Goal: Browse casually

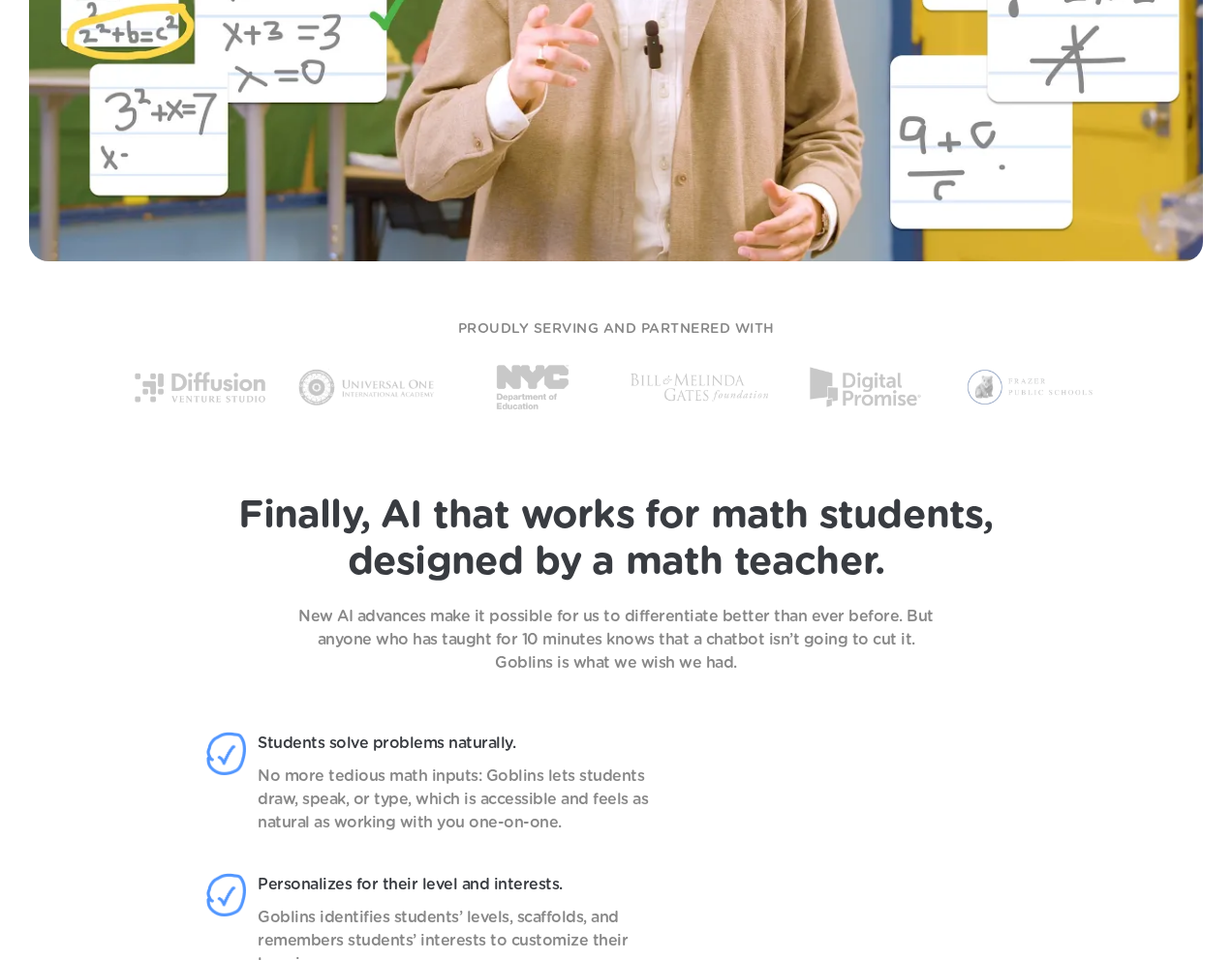
scroll to position [1216, 0]
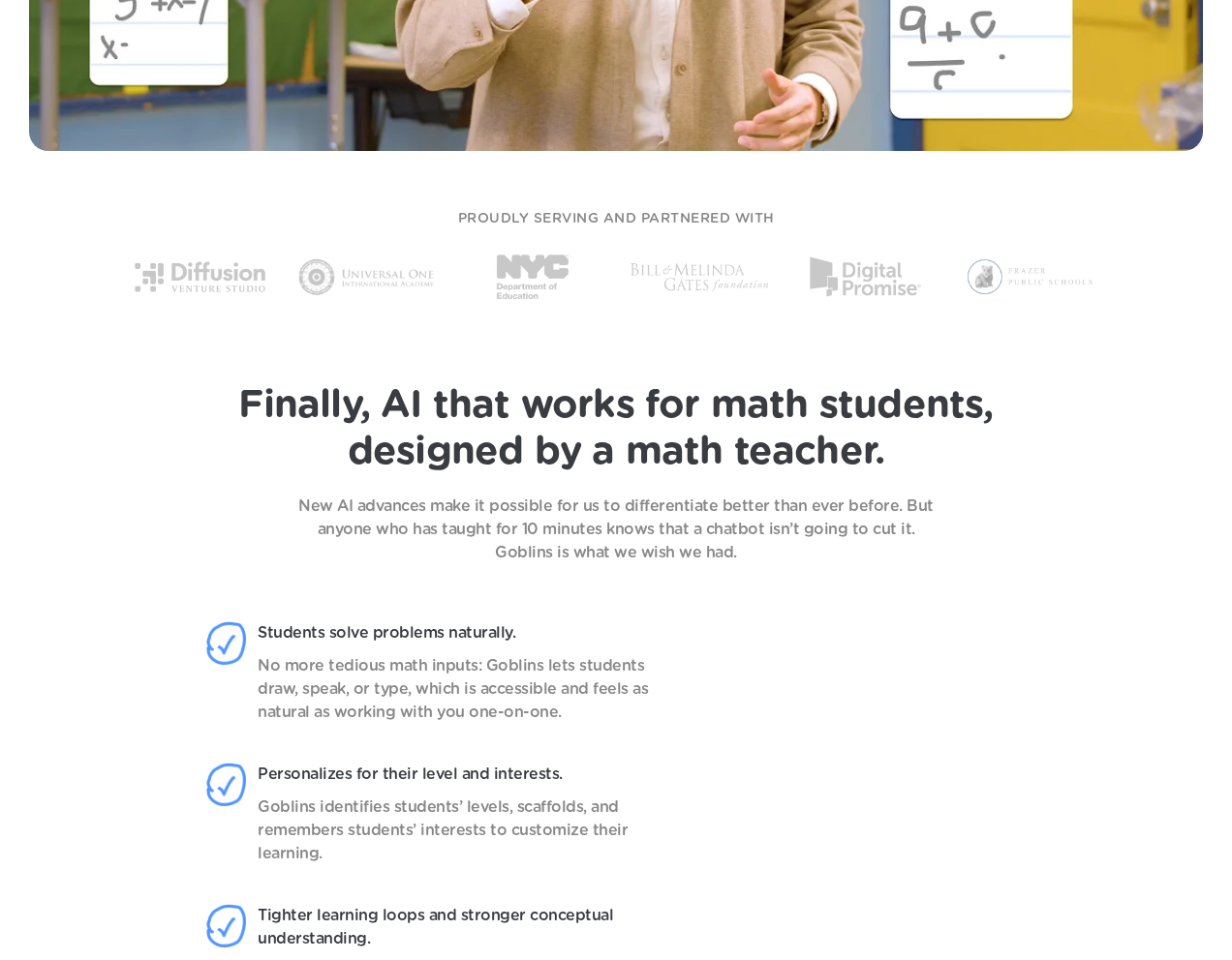
scroll to position [433, 0]
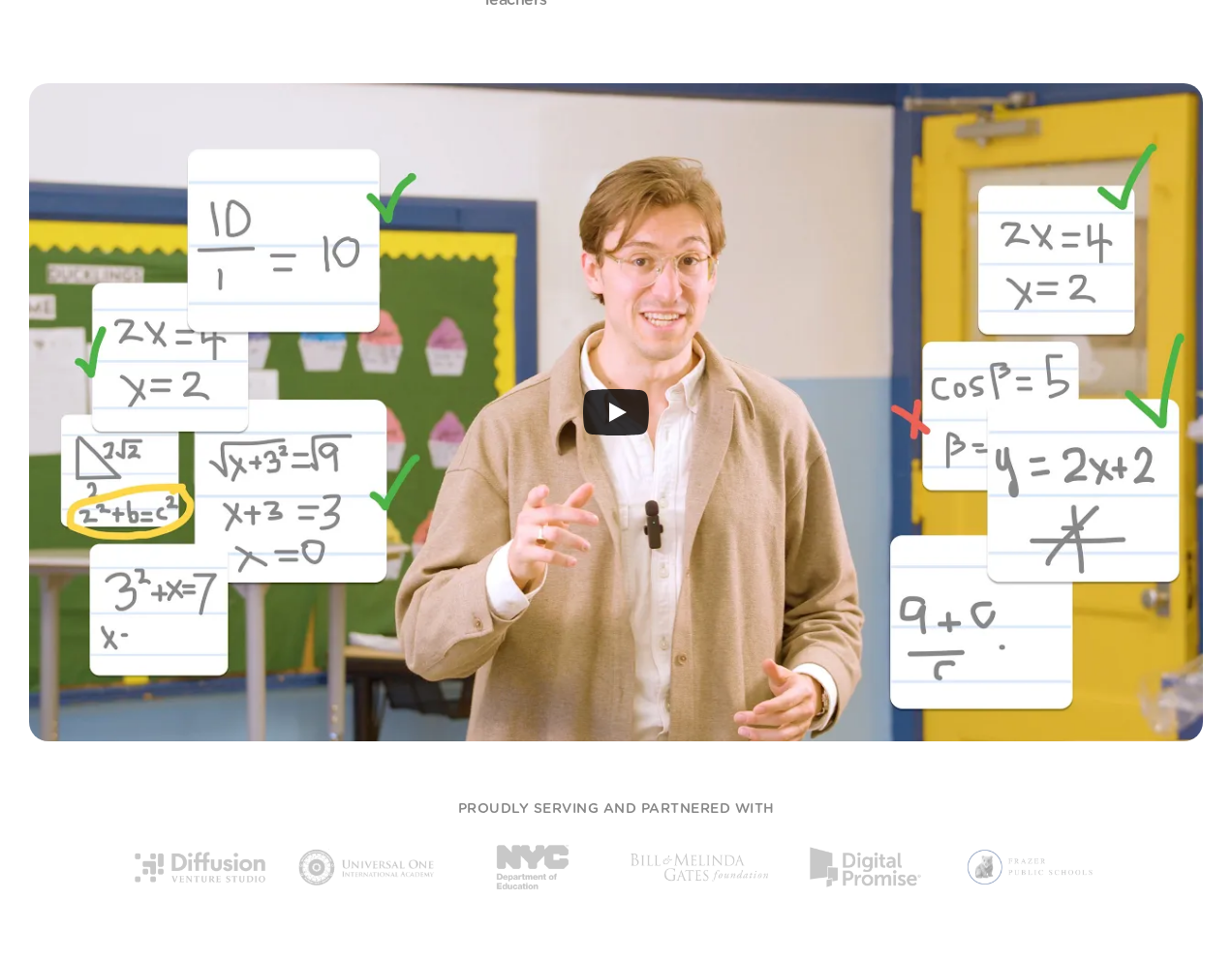
click at [805, 419] on div at bounding box center [616, 412] width 1174 height 658
click at [1072, 854] on img at bounding box center [1031, 868] width 137 height 76
